Goal: Information Seeking & Learning: Understand process/instructions

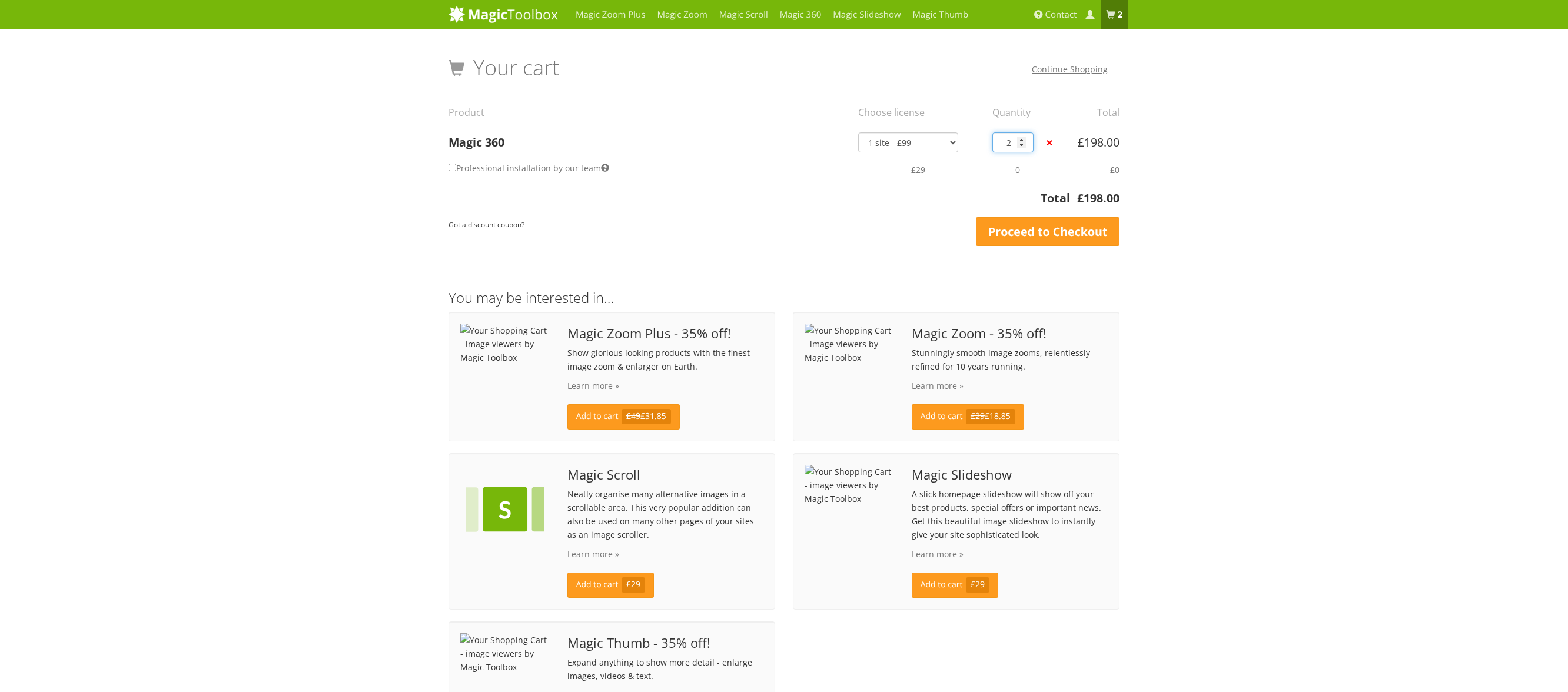
click at [1020, 149] on input "2" at bounding box center [1013, 142] width 41 height 20
type input "1"
click at [1023, 145] on input "1" at bounding box center [1013, 142] width 41 height 20
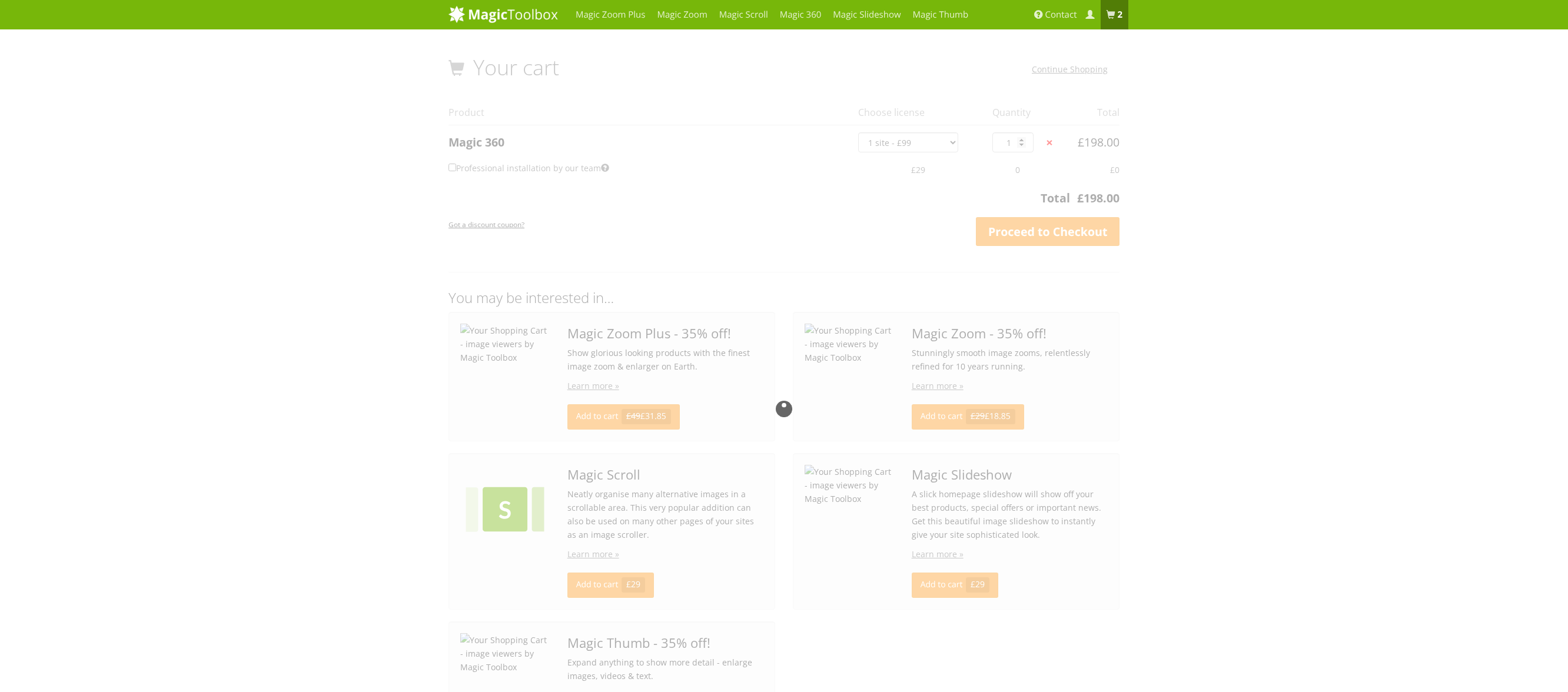
click at [907, 143] on div at bounding box center [783, 409] width 671 height 707
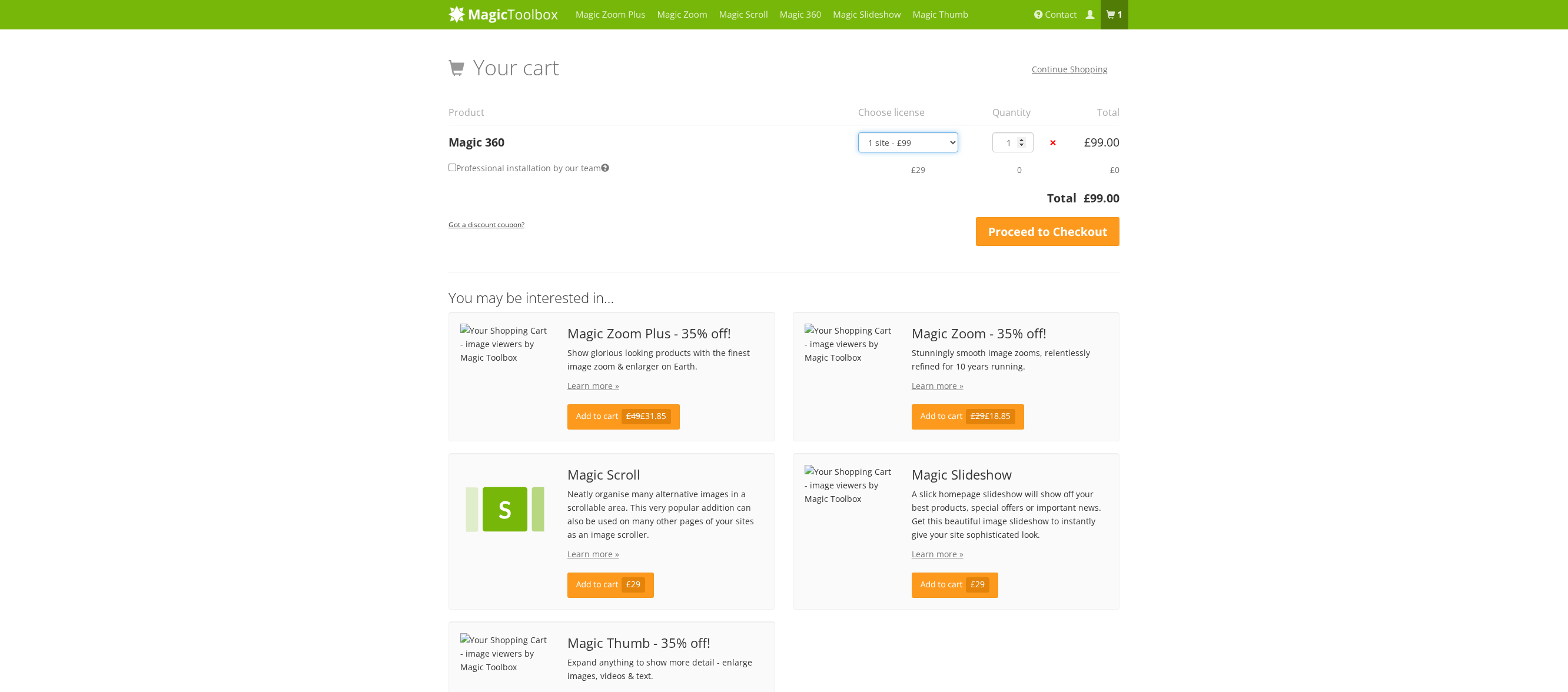
click at [922, 139] on select "1 site - £99 5 websites - £349 10 websites - £599 Unlimited - £1,199 Bundled - …" at bounding box center [908, 142] width 100 height 20
drag, startPoint x: 397, startPoint y: 276, endPoint x: 473, endPoint y: 41, distance: 247.0
click at [511, 32] on div "Your Shopping Cart – image viewers by Magic Toolbox Your cart Continue Shopping…" at bounding box center [784, 395] width 688 height 733
click at [517, 18] on img at bounding box center [503, 14] width 109 height 18
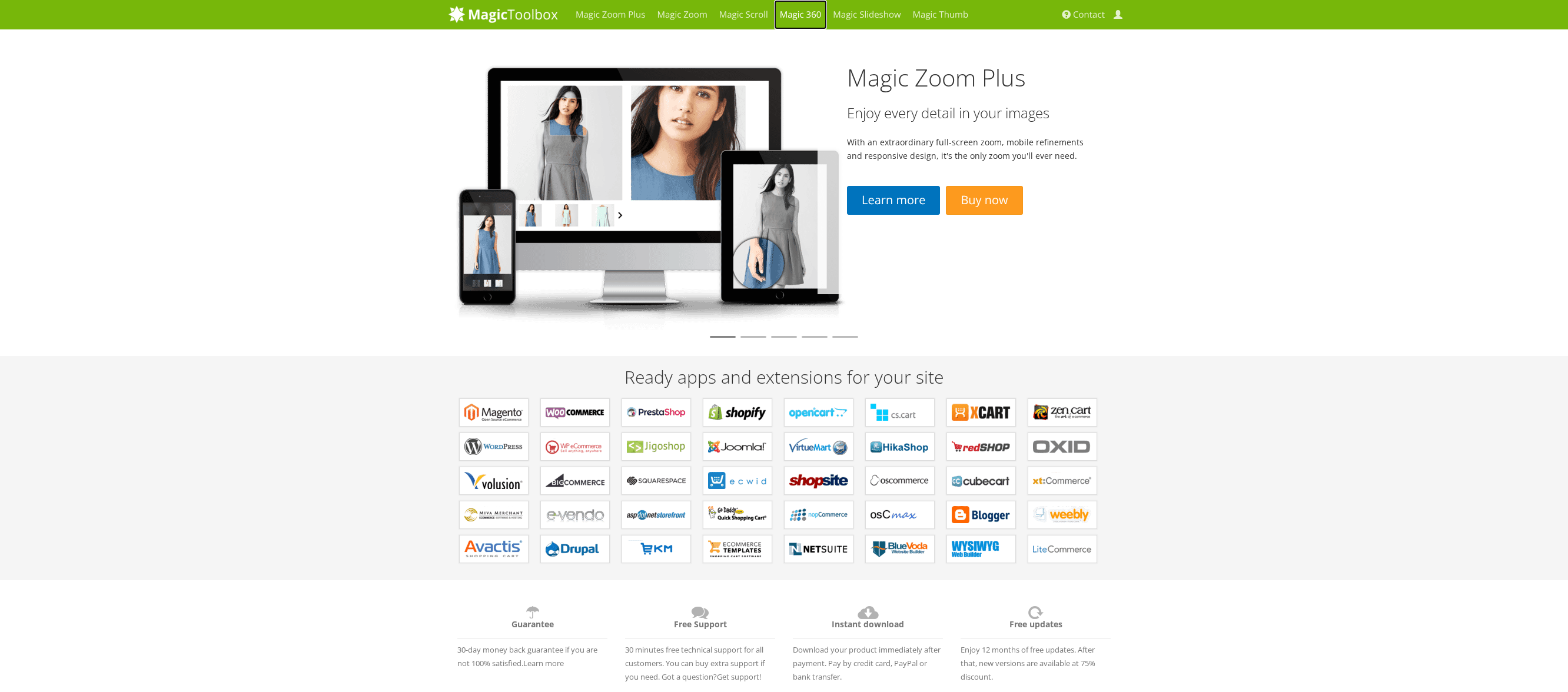
click at [792, 14] on link "Magic 360" at bounding box center [801, 15] width 54 height 29
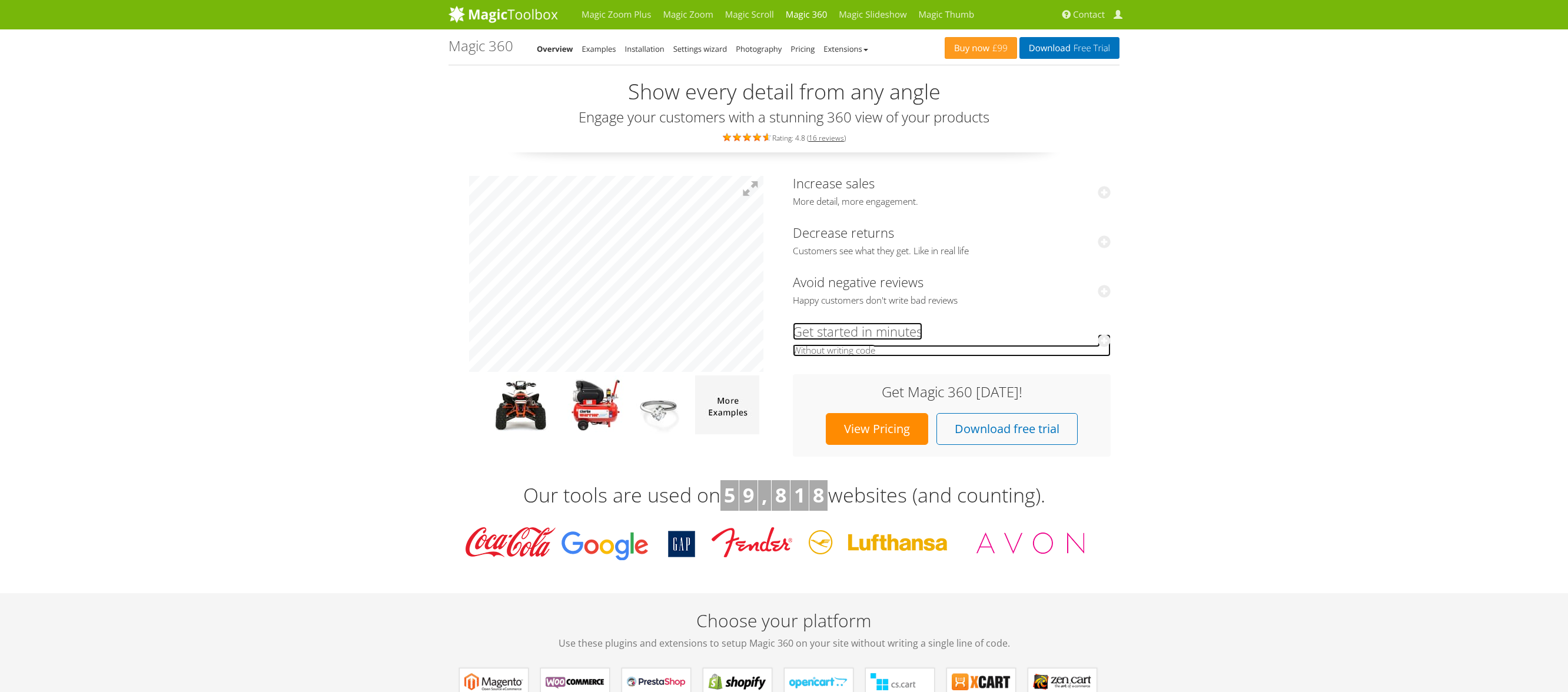
click at [882, 329] on link "Get started in minutes Without writing code" at bounding box center [951, 340] width 317 height 34
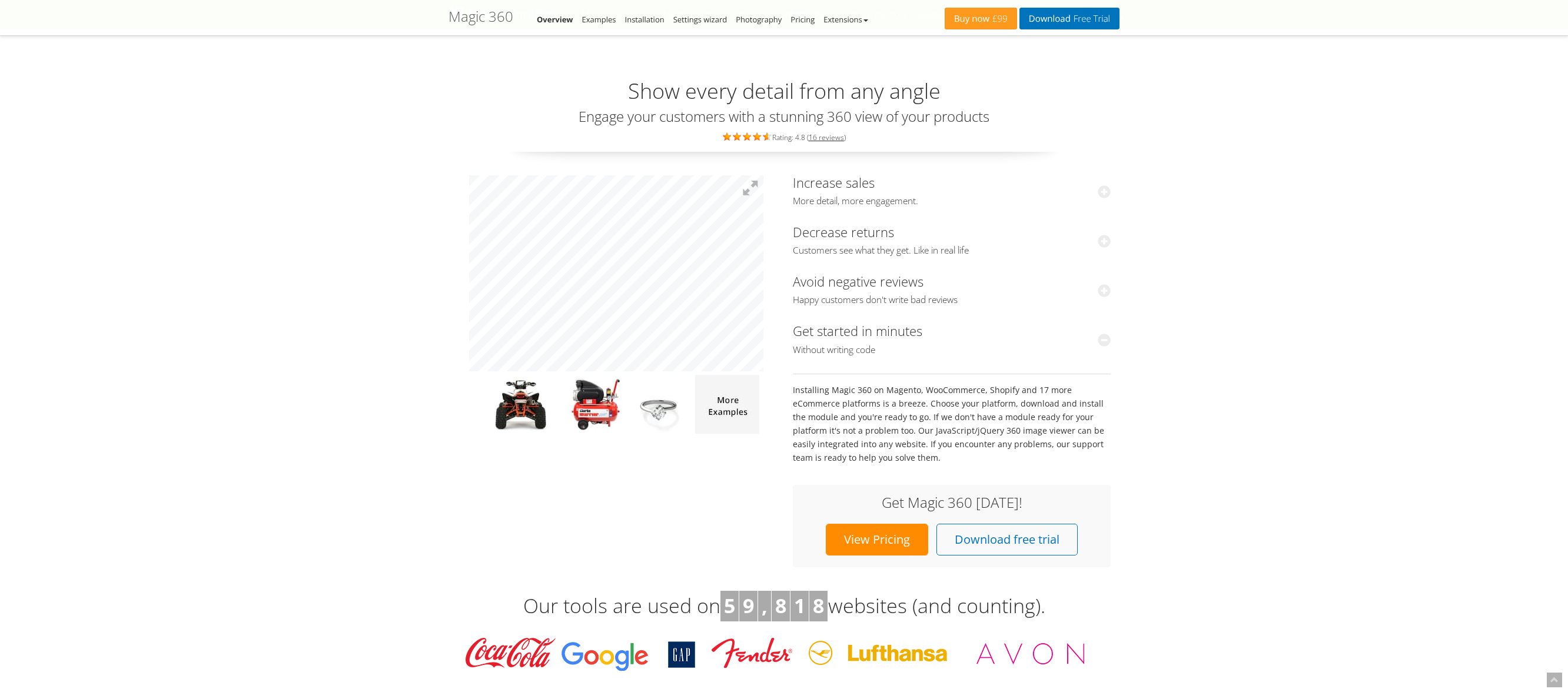
drag, startPoint x: 363, startPoint y: 476, endPoint x: 484, endPoint y: 161, distance: 337.4
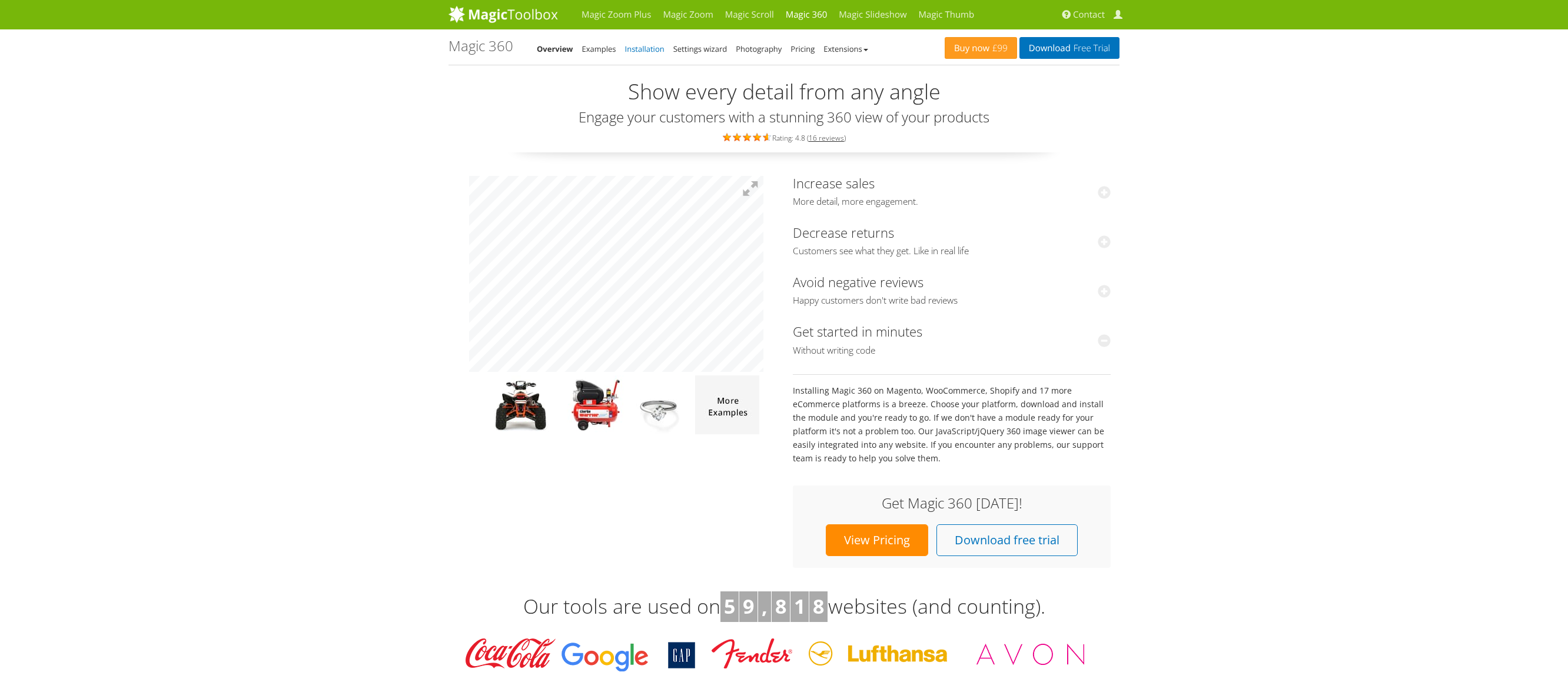
click at [629, 51] on link "Installation" at bounding box center [645, 49] width 40 height 11
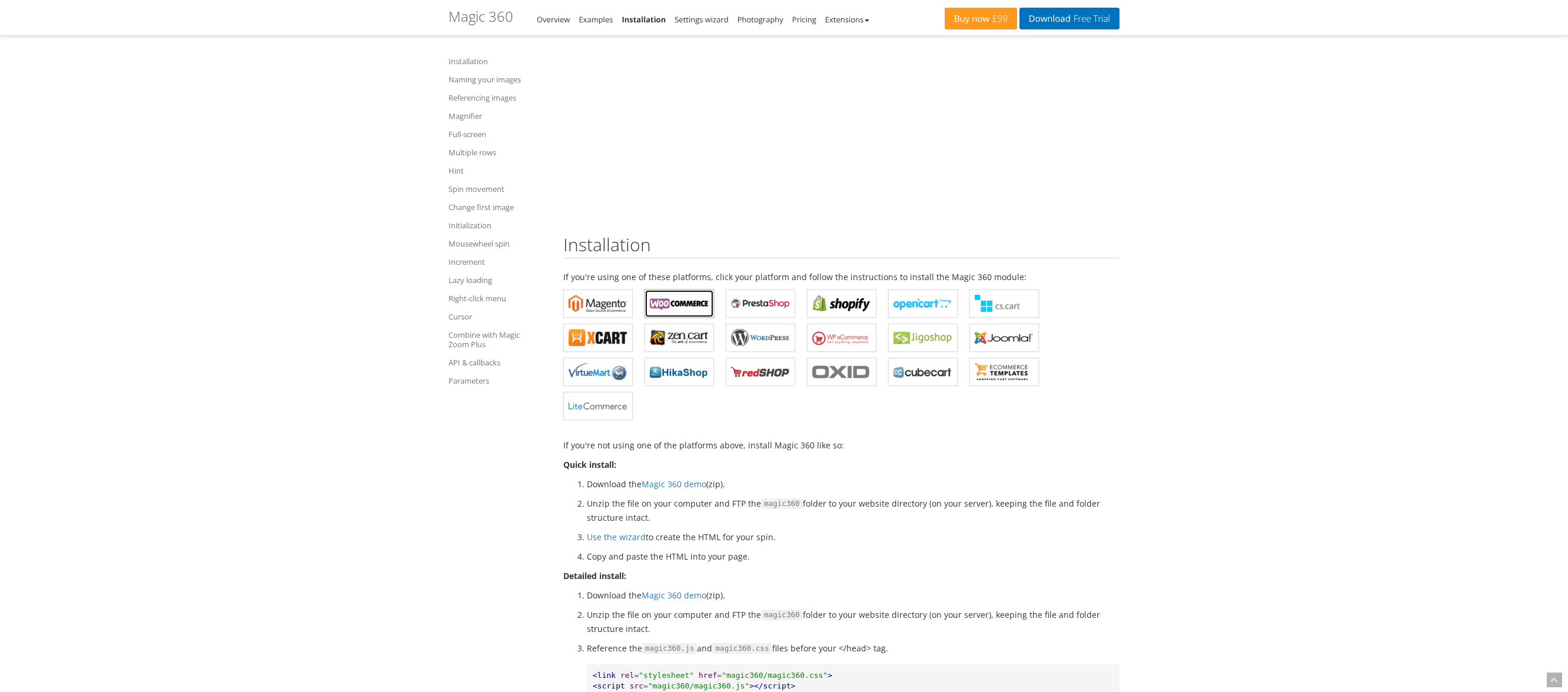
click at [689, 302] on b "Magic 360 for WooCommerce" at bounding box center [678, 303] width 59 height 18
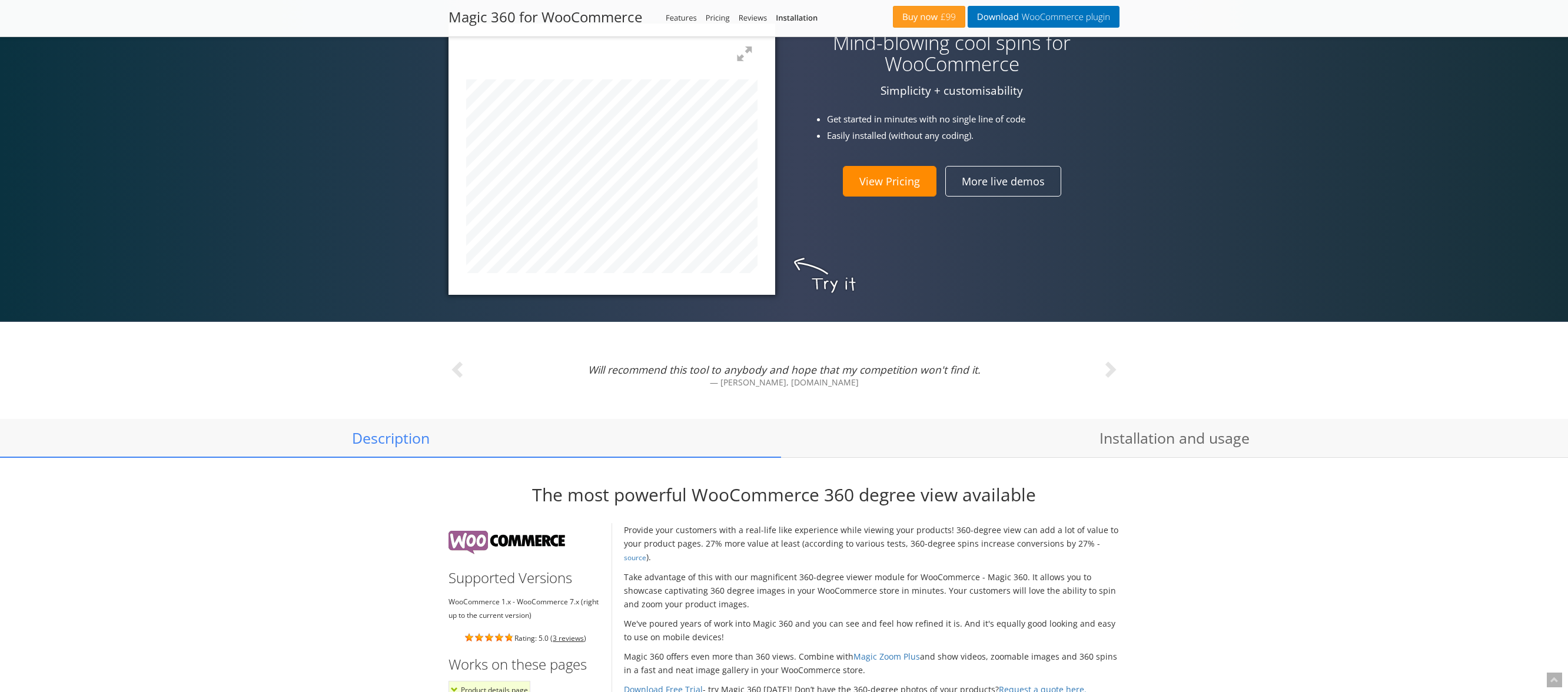
scroll to position [647, 0]
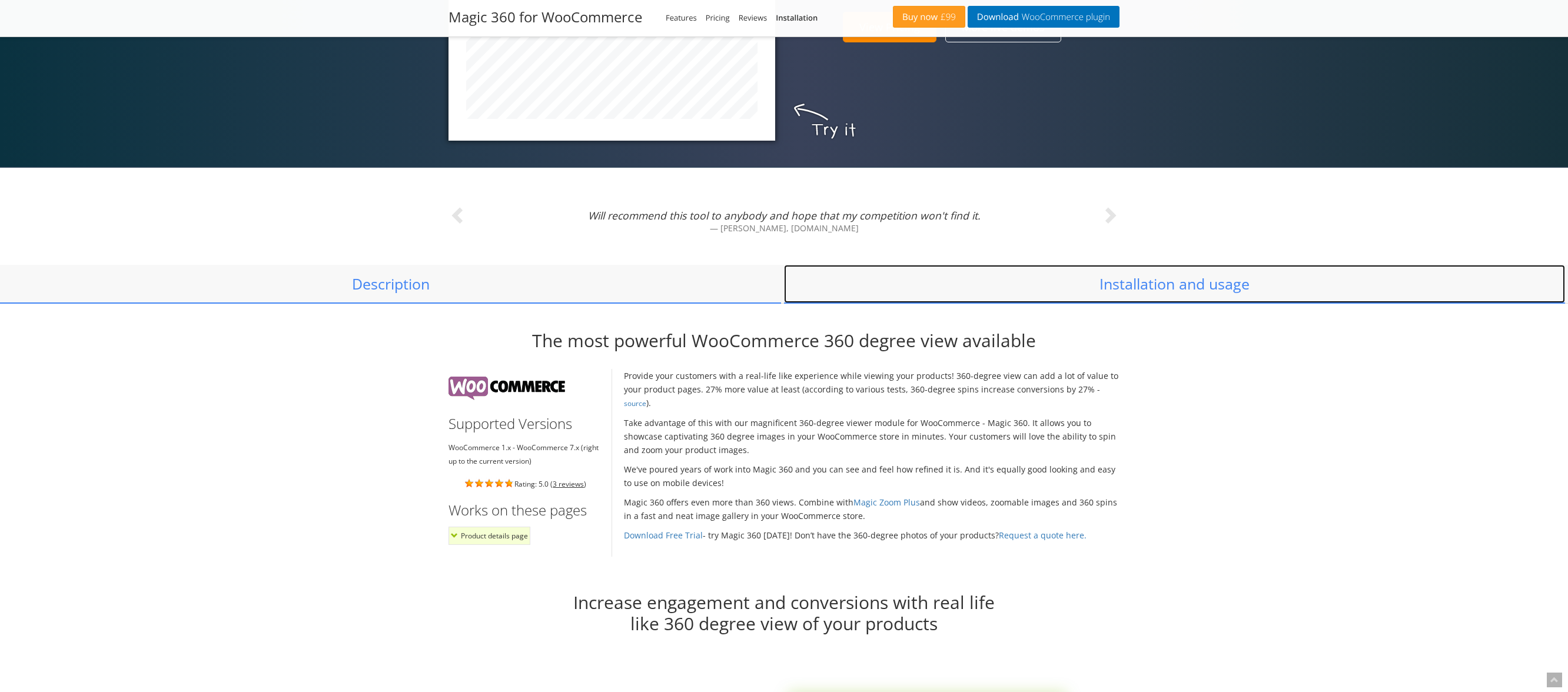
click at [1060, 285] on link "Installation and usage" at bounding box center [1174, 284] width 781 height 39
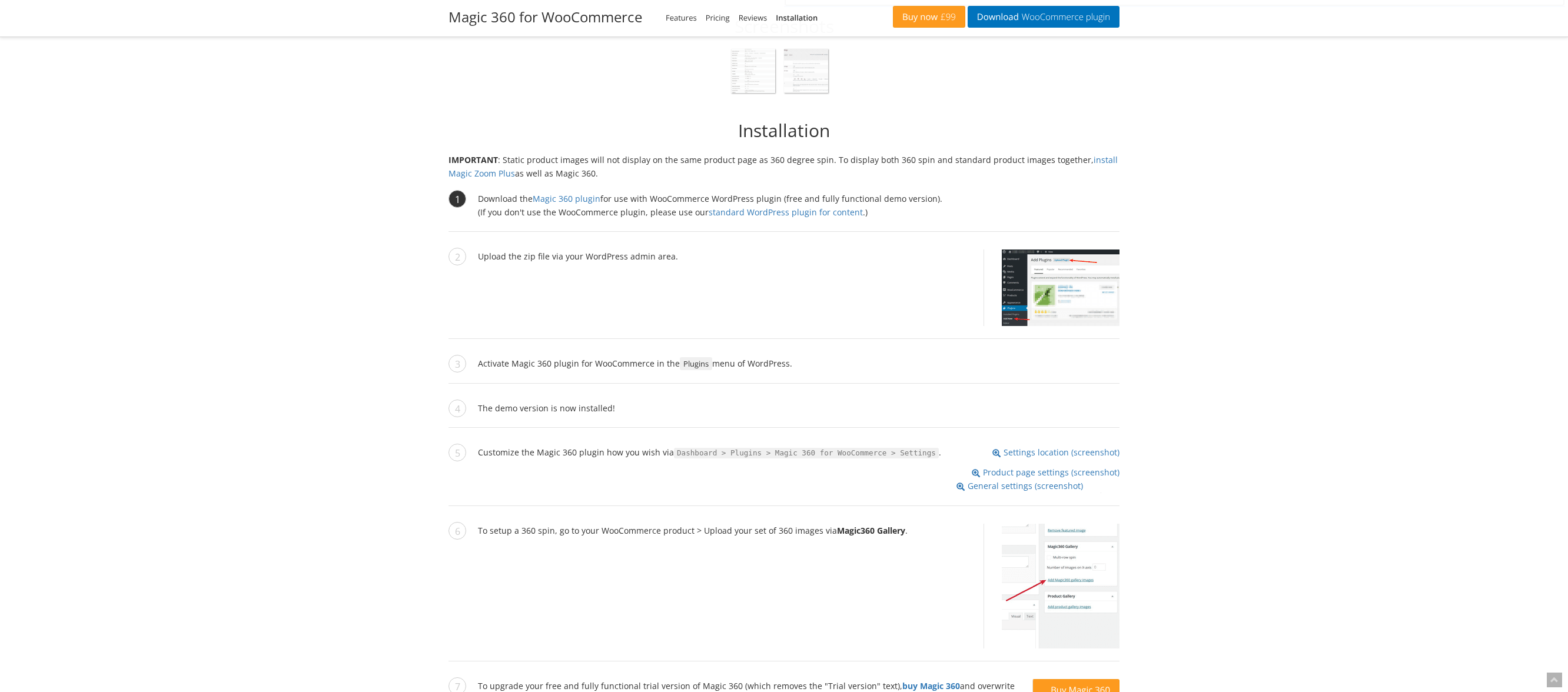
scroll to position [968, 0]
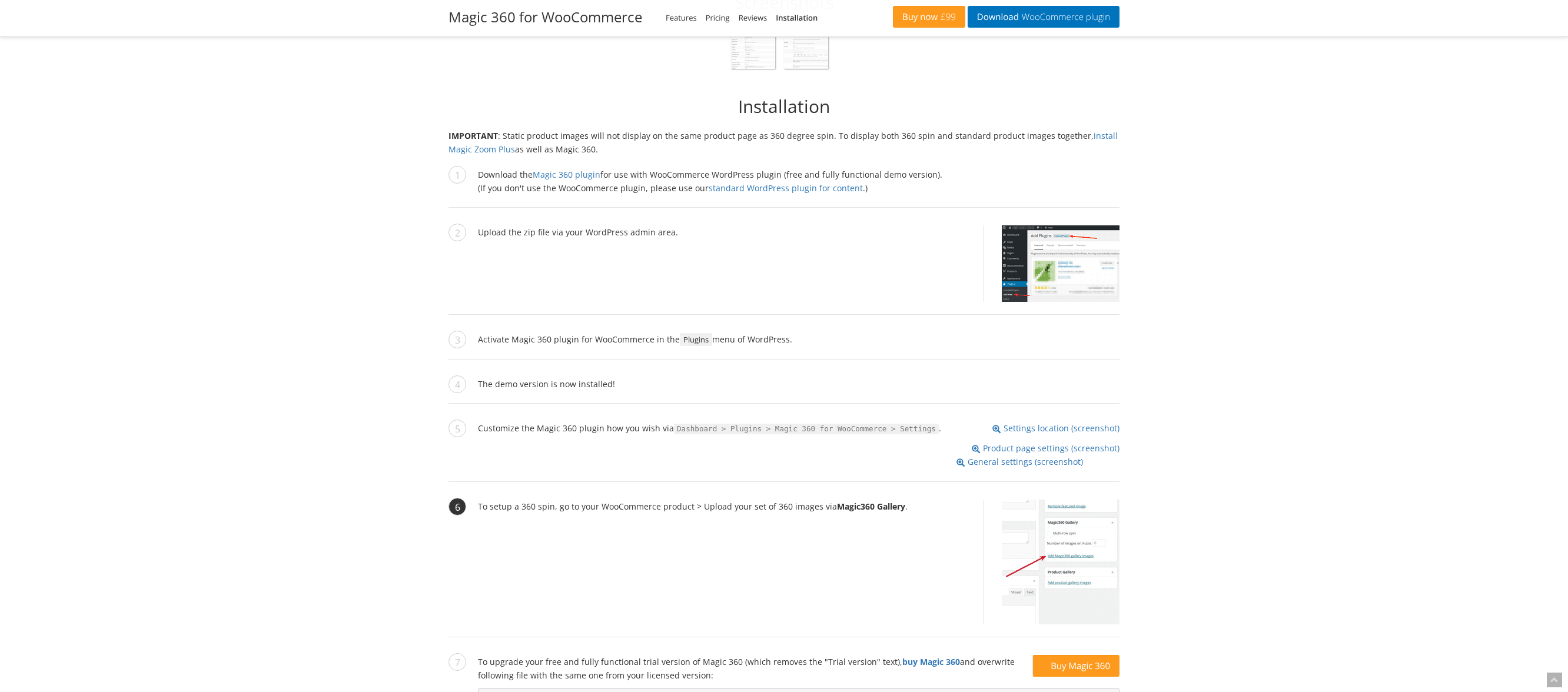
click at [1062, 547] on img at bounding box center [1060, 561] width 118 height 125
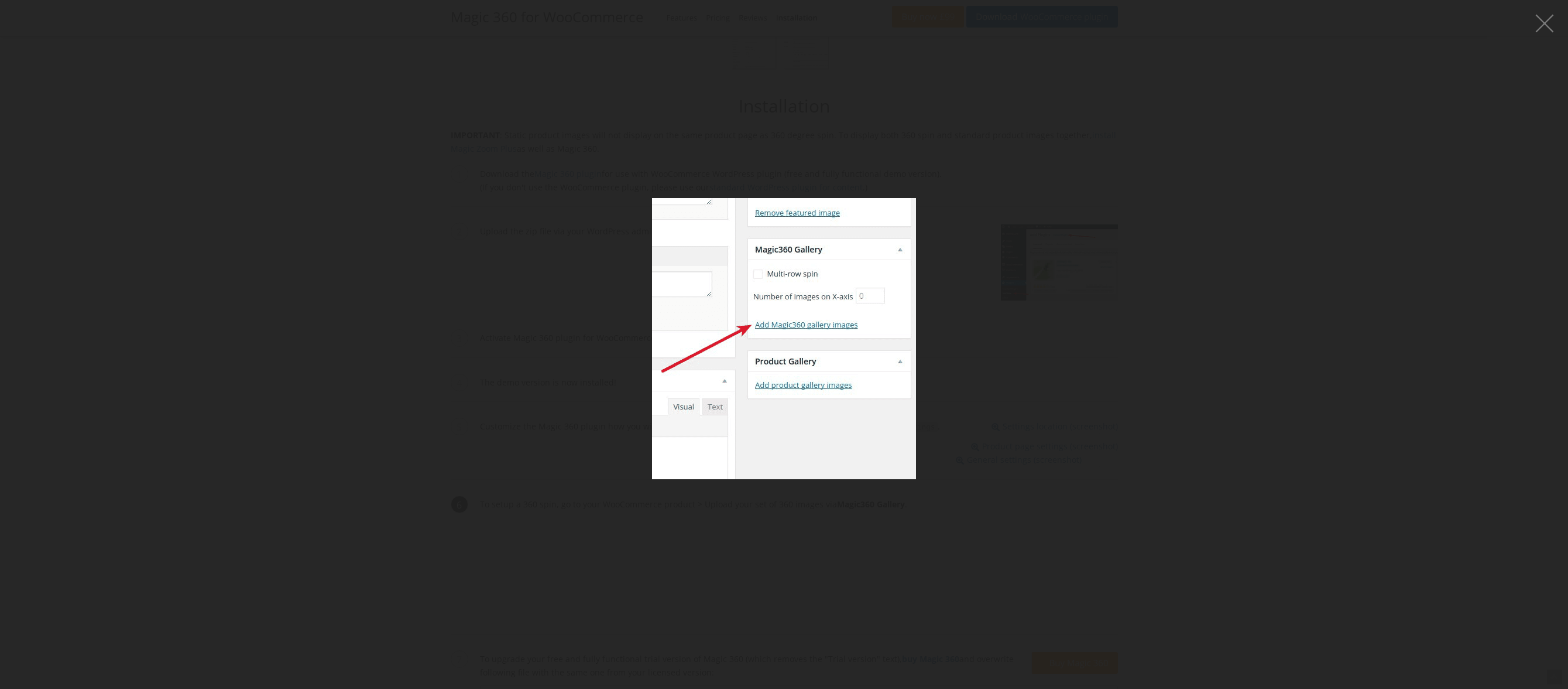
click at [1174, 306] on figure at bounding box center [784, 338] width 1568 height 654
